Goal: Find specific fact: Find specific fact

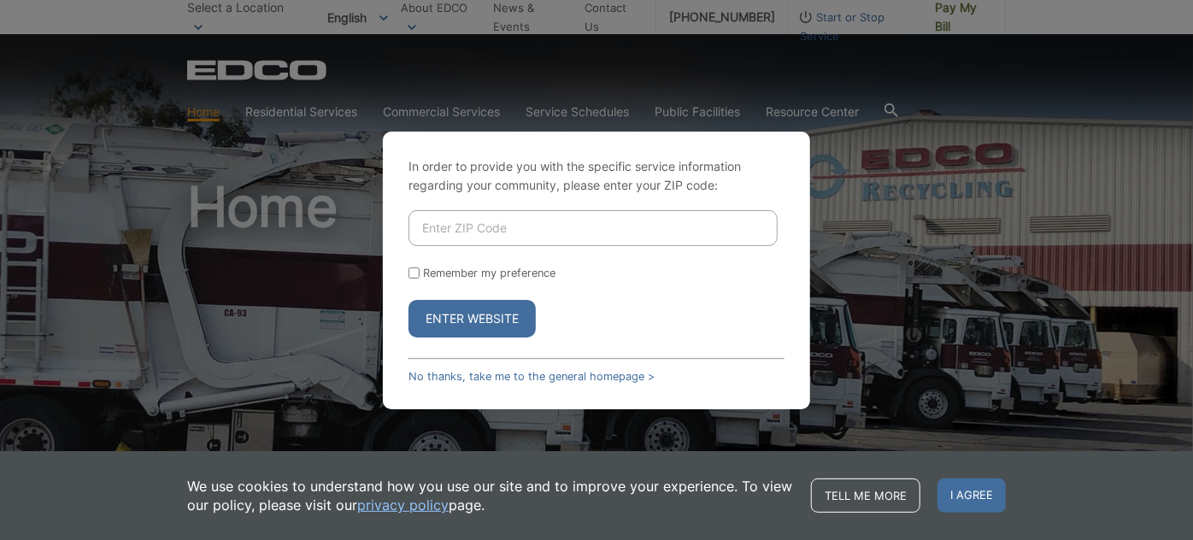
click at [565, 244] on input "Enter ZIP Code" at bounding box center [592, 228] width 369 height 36
type input "90036"
click at [479, 332] on button "Enter Website" at bounding box center [471, 319] width 127 height 38
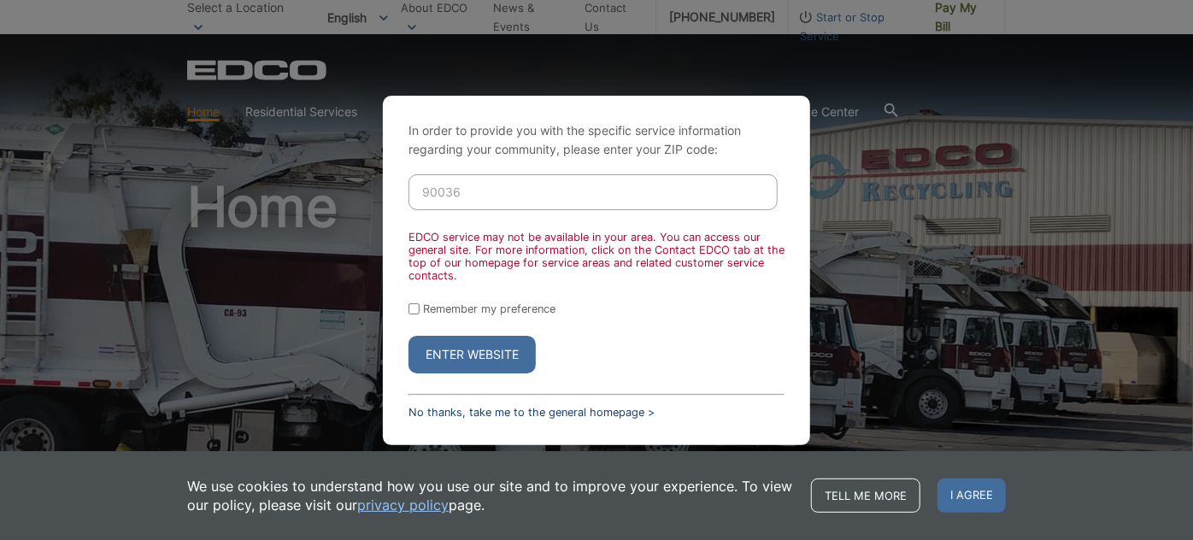
click at [607, 413] on link "No thanks, take me to the general homepage >" at bounding box center [531, 412] width 246 height 13
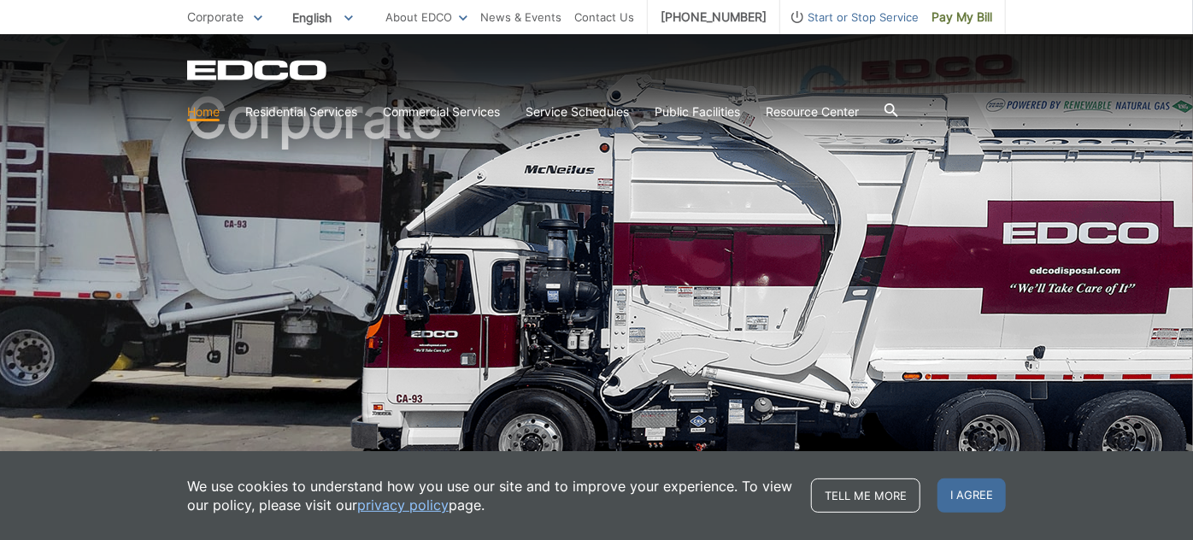
scroll to position [89, 0]
click at [964, 508] on span "I agree" at bounding box center [971, 496] width 68 height 34
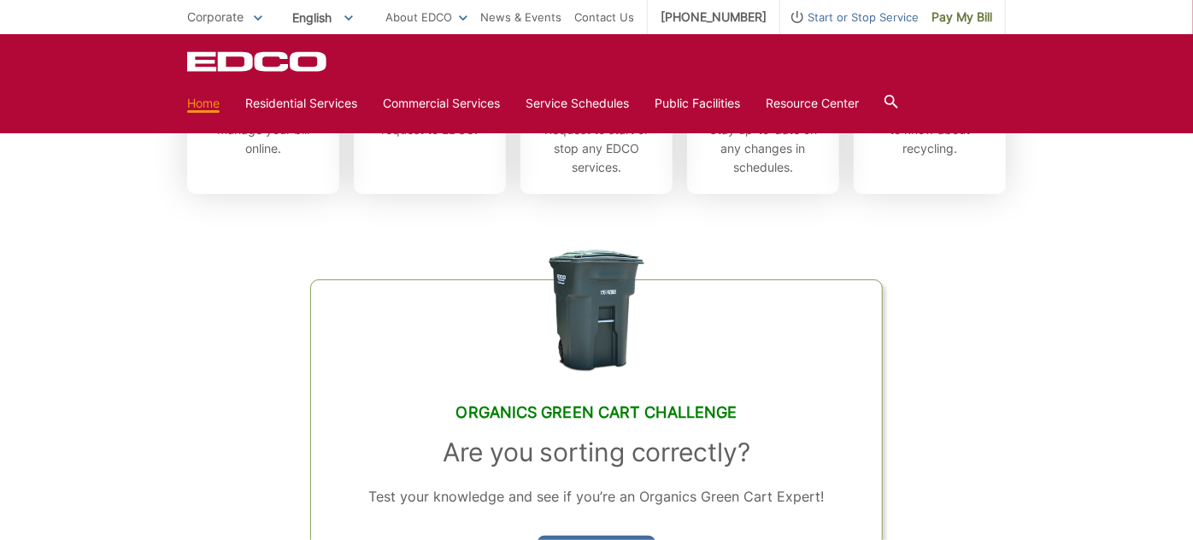
scroll to position [0, 0]
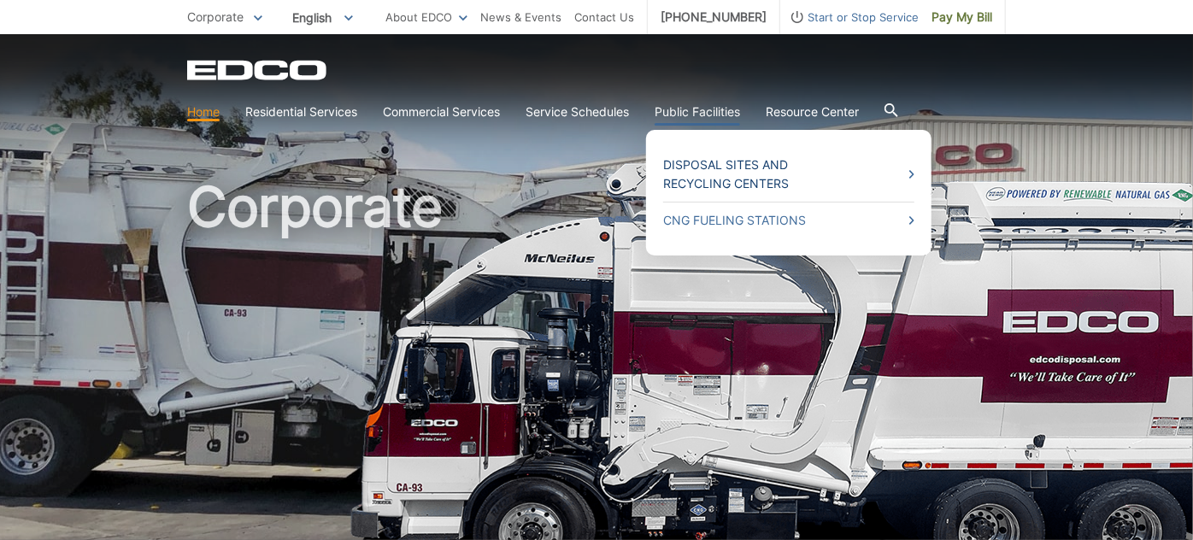
click at [737, 174] on link "Disposal Sites and Recycling Centers" at bounding box center [788, 175] width 251 height 38
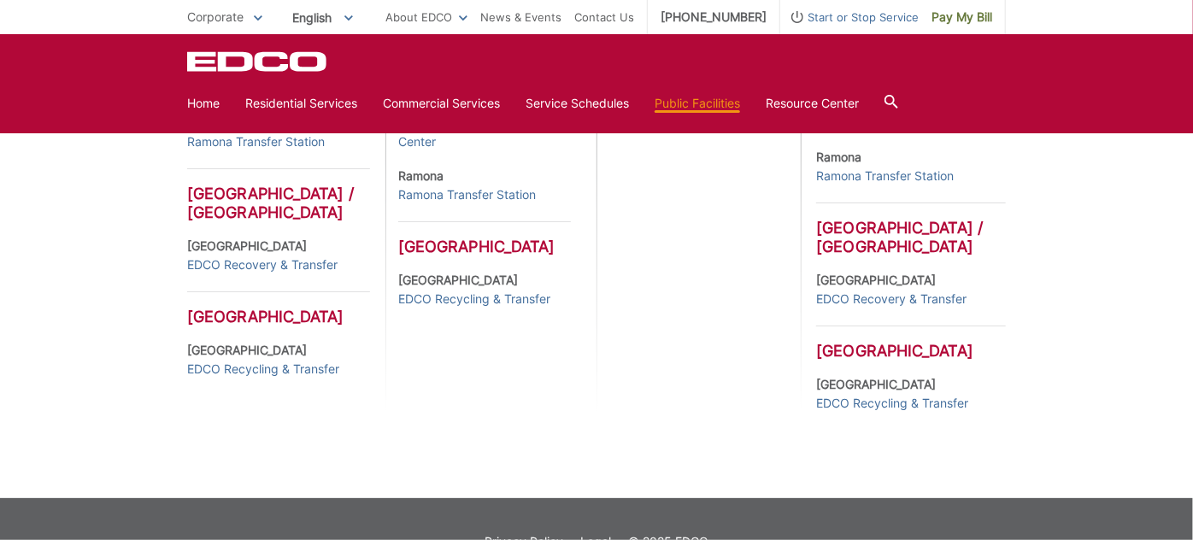
scroll to position [835, 0]
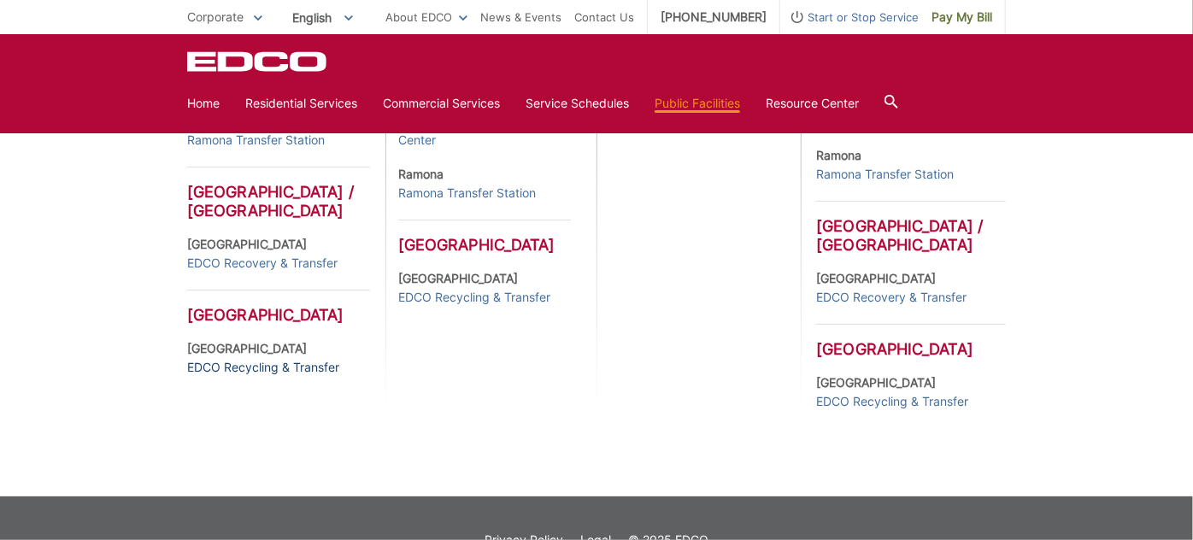
click at [267, 377] on link "EDCO Recycling & Transfer" at bounding box center [263, 367] width 152 height 19
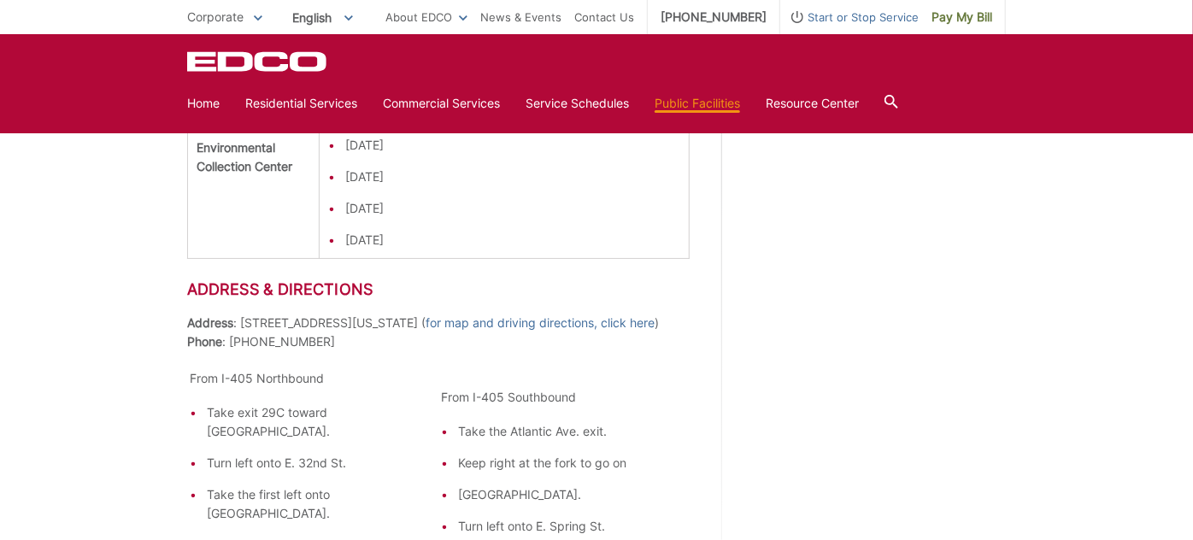
scroll to position [2199, 0]
click at [310, 314] on p "Address : 2755 California Ave. ( for map and driving directions, click here ) P…" at bounding box center [438, 333] width 502 height 38
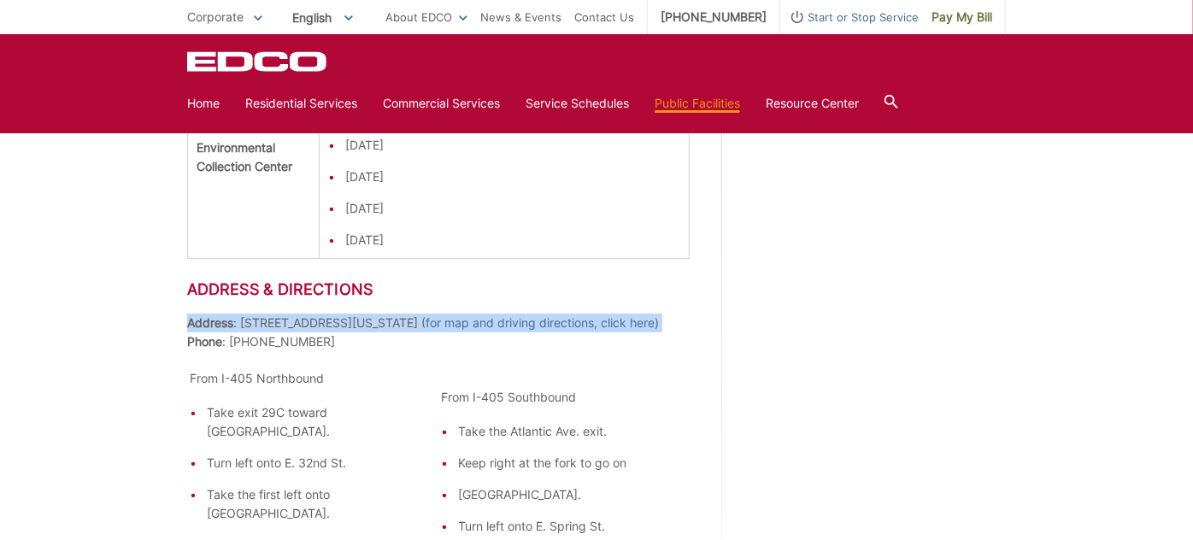
click at [310, 314] on p "Address : 2755 California Ave. ( for map and driving directions, click here ) P…" at bounding box center [438, 333] width 502 height 38
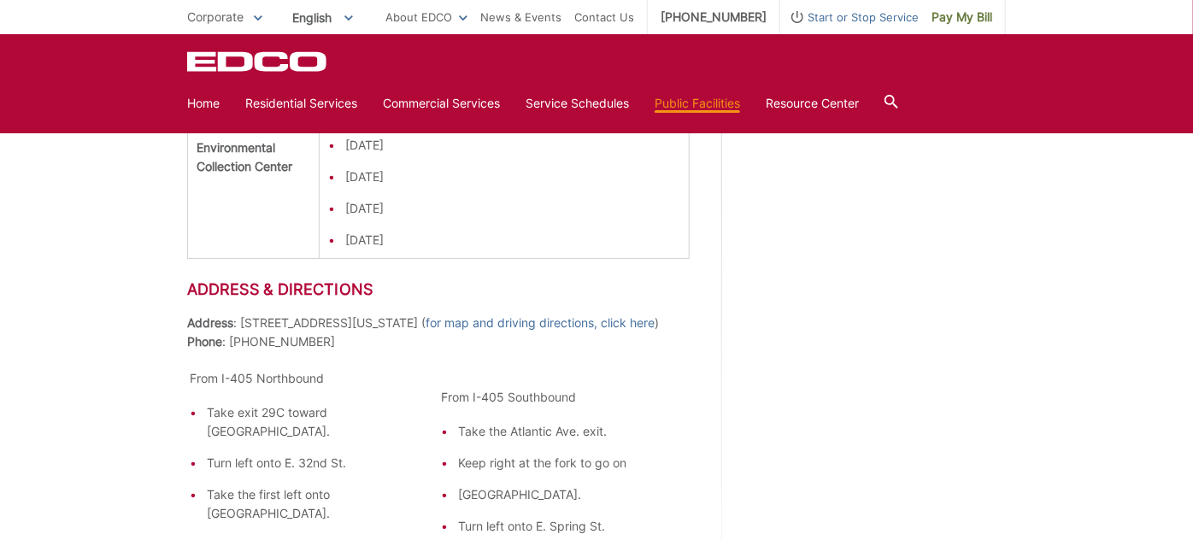
click at [257, 314] on p "Address : 2755 California Ave. ( for map and driving directions, click here ) P…" at bounding box center [438, 333] width 502 height 38
copy p "2755 California Ave"
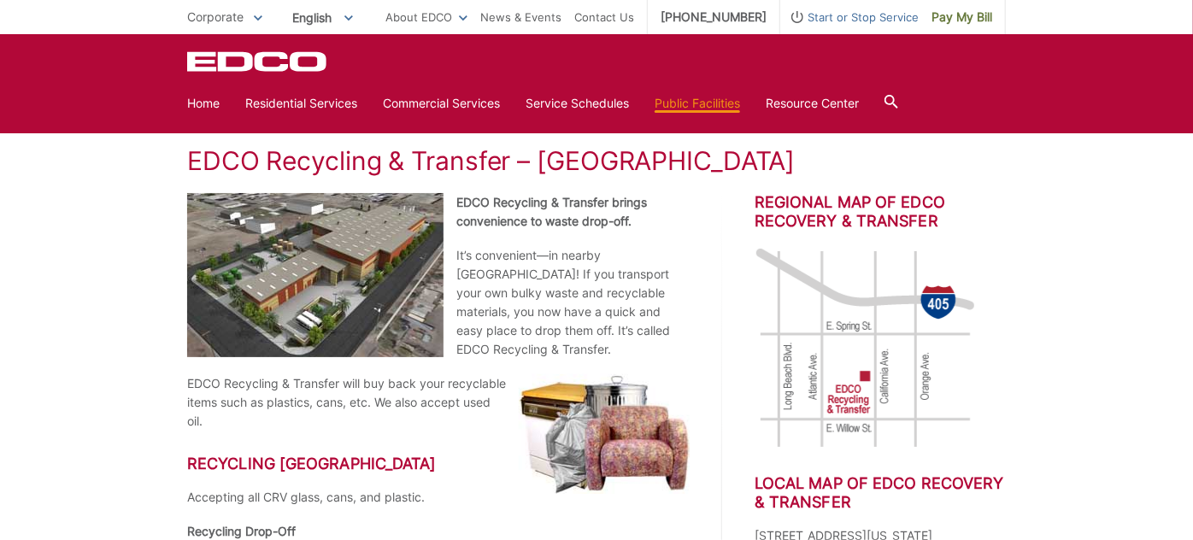
scroll to position [238, 0]
